Goal: Navigation & Orientation: Understand site structure

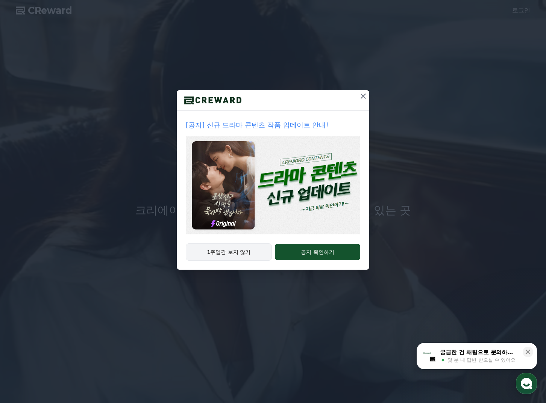
click at [258, 251] on button "1주일간 보지 않기" at bounding box center [229, 252] width 86 height 17
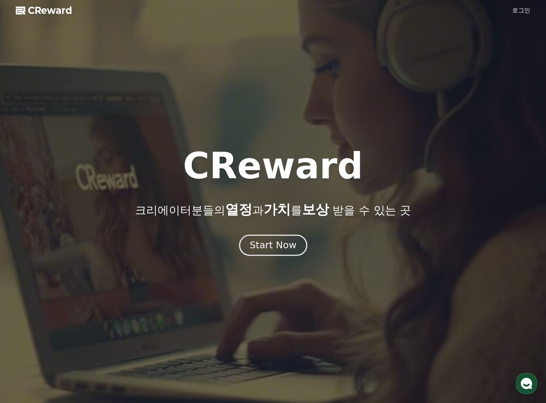
click at [278, 245] on div "Start Now" at bounding box center [273, 245] width 47 height 13
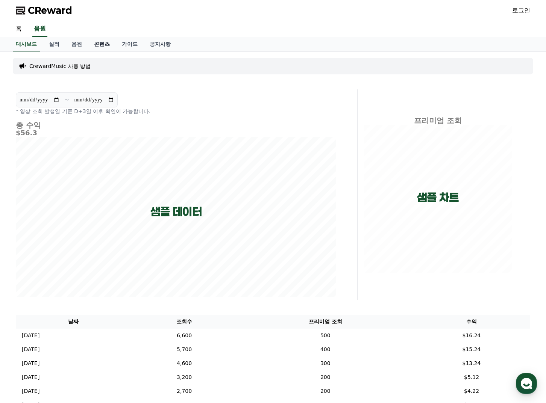
click at [110, 47] on link "콘텐츠" at bounding box center [102, 44] width 28 height 14
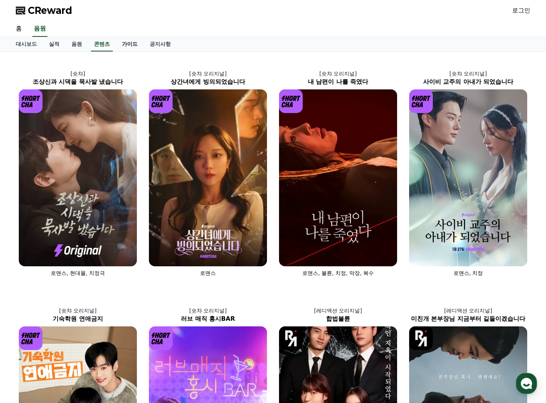
click at [130, 42] on link "가이드" at bounding box center [130, 44] width 28 height 14
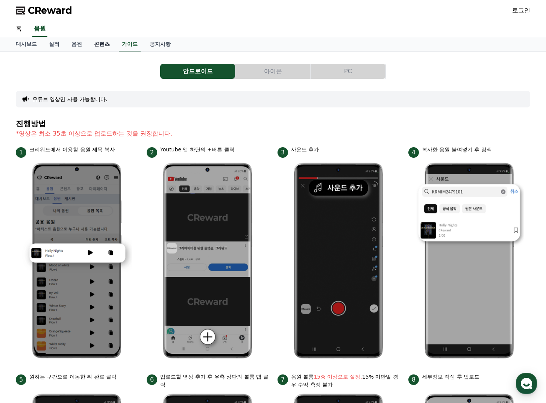
click at [90, 44] on link "콘텐츠" at bounding box center [102, 44] width 28 height 14
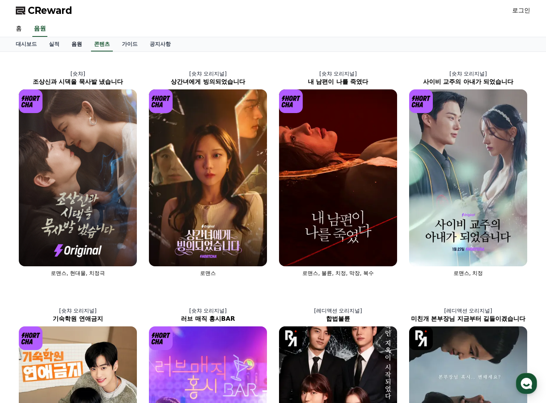
click at [69, 44] on link "음원" at bounding box center [76, 44] width 23 height 14
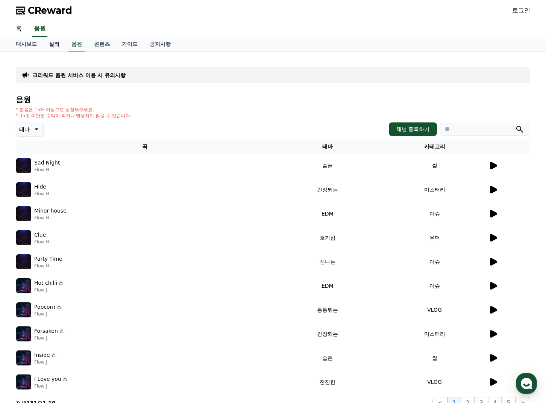
click at [59, 46] on link "실적" at bounding box center [54, 44] width 23 height 14
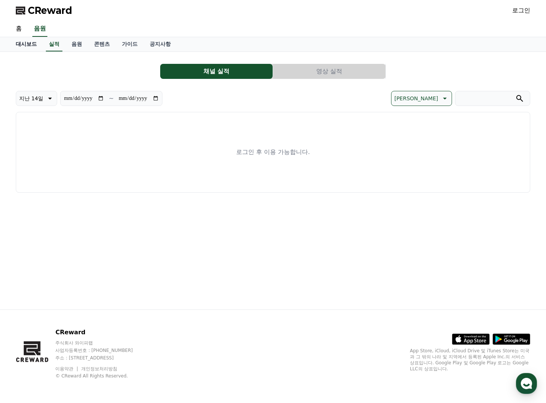
click at [31, 48] on link "대시보드" at bounding box center [26, 44] width 33 height 14
